Goal: Task Accomplishment & Management: Use online tool/utility

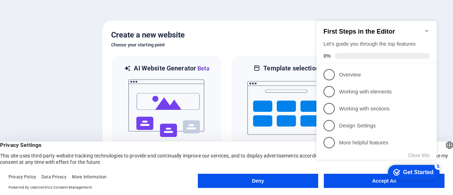
drag, startPoint x: 347, startPoint y: 183, endPoint x: 33, endPoint y: 171, distance: 313.9
click at [347, 183] on appcues-checklist "Contextual help checklist present on screen" at bounding box center [378, 97] width 129 height 173
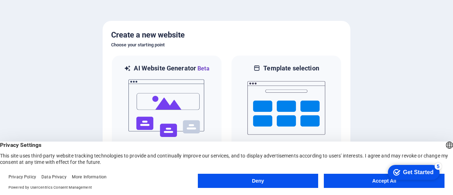
click at [347, 183] on button "Accept All" at bounding box center [384, 181] width 121 height 14
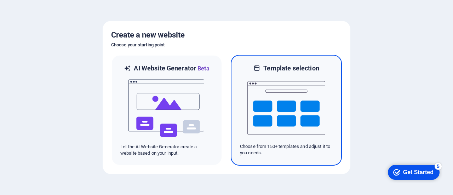
click at [305, 125] on img at bounding box center [286, 108] width 78 height 71
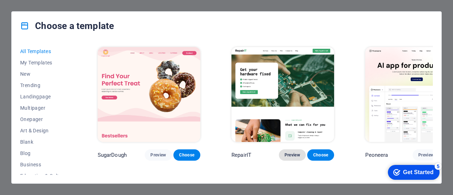
click at [285, 152] on span "Preview" at bounding box center [293, 155] width 16 height 6
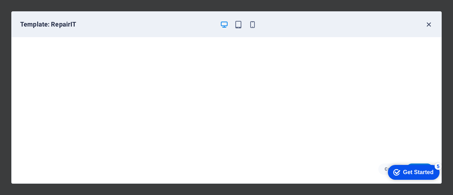
click at [431, 23] on icon "button" at bounding box center [429, 25] width 8 height 8
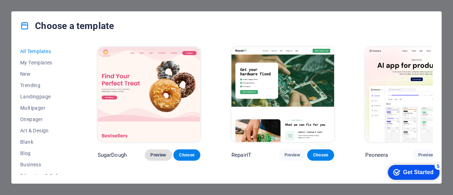
click at [150, 152] on span "Preview" at bounding box center [158, 155] width 16 height 6
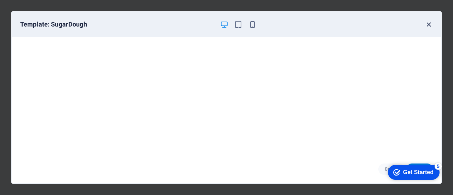
click at [431, 22] on icon "button" at bounding box center [429, 25] width 8 height 8
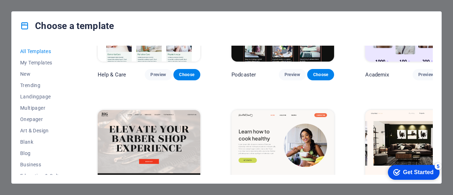
scroll to position [843, 0]
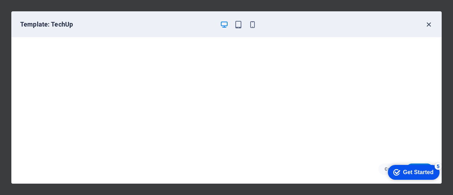
click at [427, 27] on icon "button" at bounding box center [429, 25] width 8 height 8
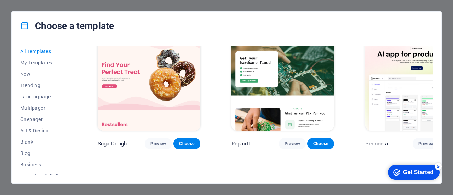
scroll to position [0, 0]
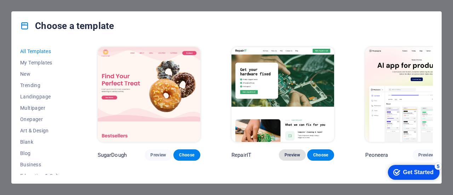
click at [285, 152] on span "Preview" at bounding box center [293, 155] width 16 height 6
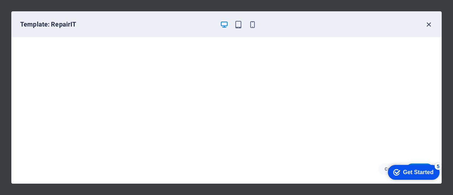
click at [427, 24] on icon "button" at bounding box center [429, 25] width 8 height 8
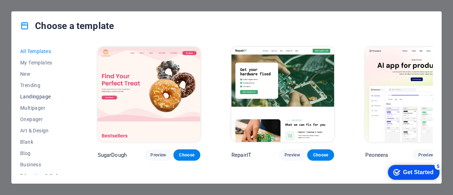
click at [45, 98] on span "Landingpage" at bounding box center [43, 97] width 46 height 6
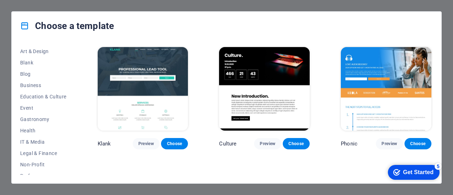
scroll to position [82, 0]
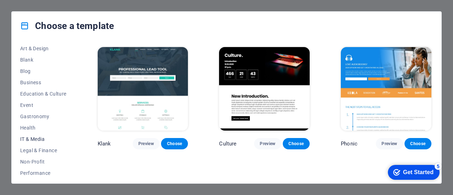
click at [45, 136] on span "IT & Media" at bounding box center [43, 139] width 46 height 6
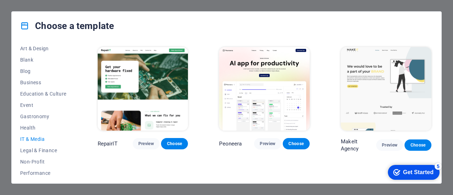
drag, startPoint x: 73, startPoint y: 126, endPoint x: 74, endPoint y: 142, distance: 16.0
click at [74, 142] on div "All Templates My Templates New Trending Landingpage Multipager Onepager Art & D…" at bounding box center [47, 110] width 55 height 129
drag, startPoint x: 74, startPoint y: 130, endPoint x: 72, endPoint y: 139, distance: 9.8
click at [72, 139] on div "All Templates My Templates New Trending Landingpage Multipager Onepager Art & D…" at bounding box center [47, 110] width 55 height 129
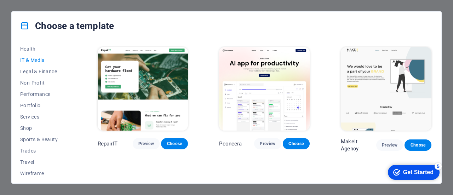
scroll to position [164, 0]
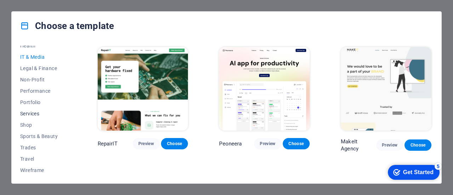
click at [40, 111] on span "Services" at bounding box center [43, 114] width 46 height 6
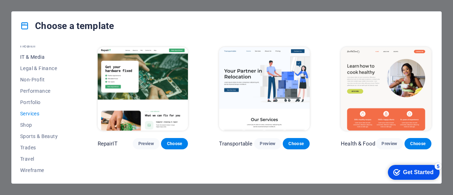
click at [37, 57] on span "IT & Media" at bounding box center [43, 57] width 46 height 6
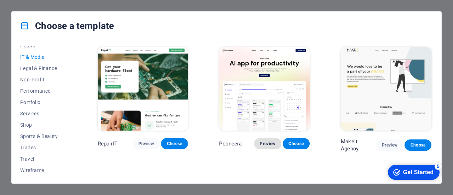
click at [264, 141] on span "Preview" at bounding box center [268, 144] width 16 height 6
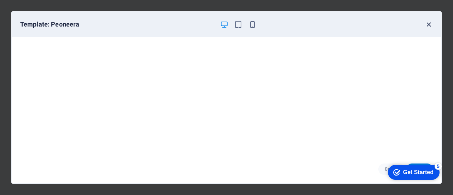
click at [429, 24] on icon "button" at bounding box center [429, 25] width 8 height 8
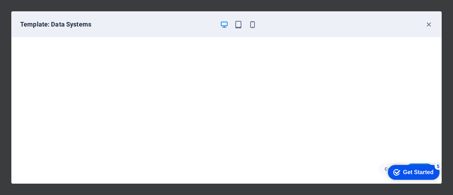
click at [409, 177] on div "checkmark Get Started 5" at bounding box center [414, 172] width 52 height 15
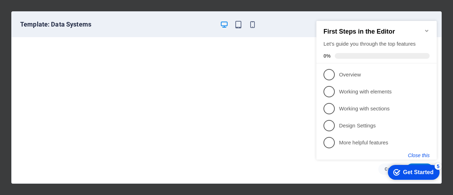
click at [421, 158] on button "Close this" at bounding box center [419, 156] width 22 height 6
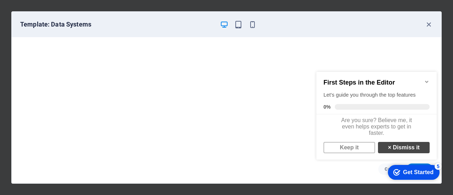
click at [399, 150] on link "× Dismiss it" at bounding box center [404, 147] width 52 height 11
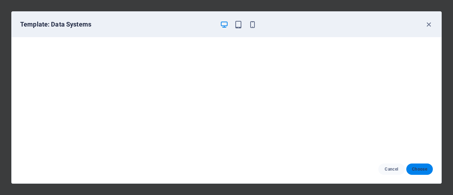
click at [416, 167] on span "Choose" at bounding box center [419, 169] width 15 height 6
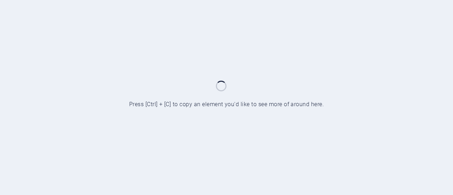
click at [318, 190] on div at bounding box center [226, 97] width 453 height 195
